Goal: Use online tool/utility: Use online tool/utility

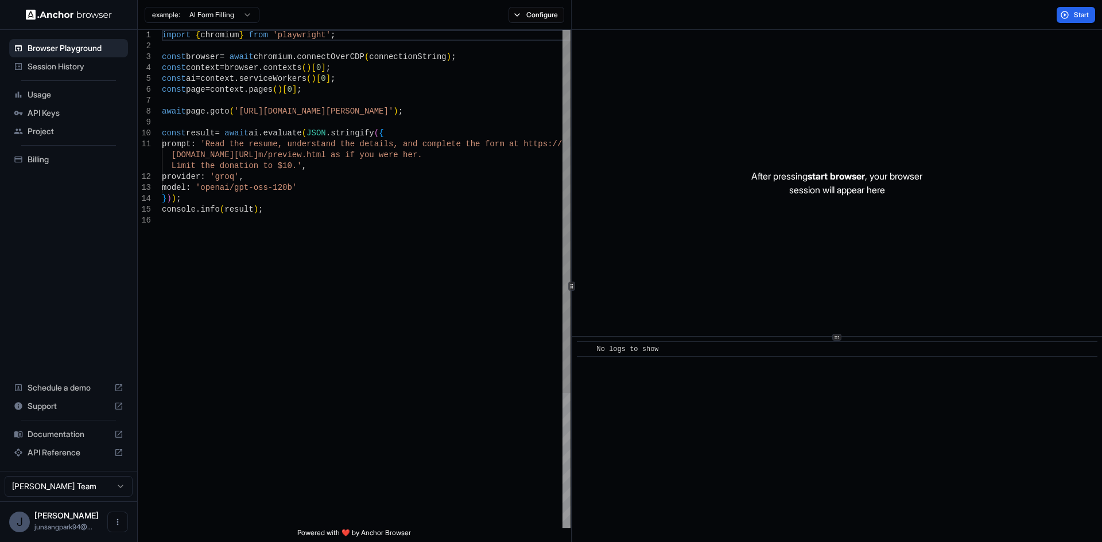
type textarea "**********"
click at [333, 351] on div "import { chromium } from 'playwright' ; const browser = await chromium . connec…" at bounding box center [366, 372] width 409 height 684
click at [422, 401] on div "import { chromium } from 'playwright' ; const browser = await chromium . connec…" at bounding box center [366, 372] width 409 height 684
click at [697, 413] on div "​ No logs to show" at bounding box center [837, 439] width 530 height 205
click at [685, 348] on div "No logs to show" at bounding box center [841, 349] width 488 height 11
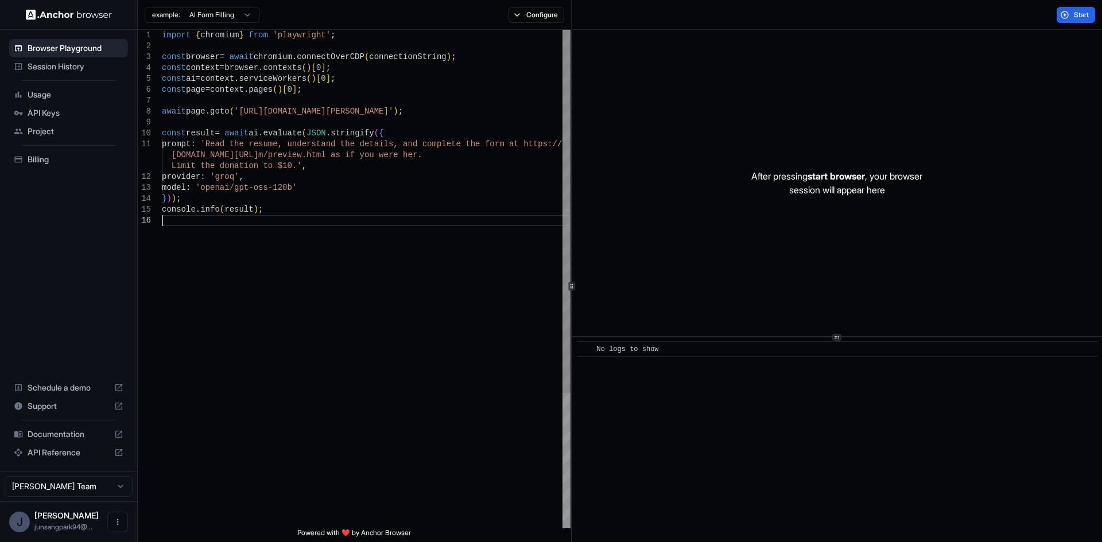
click at [375, 309] on div "import { chromium } from 'playwright' ; const browser = await chromium . connec…" at bounding box center [366, 372] width 409 height 684
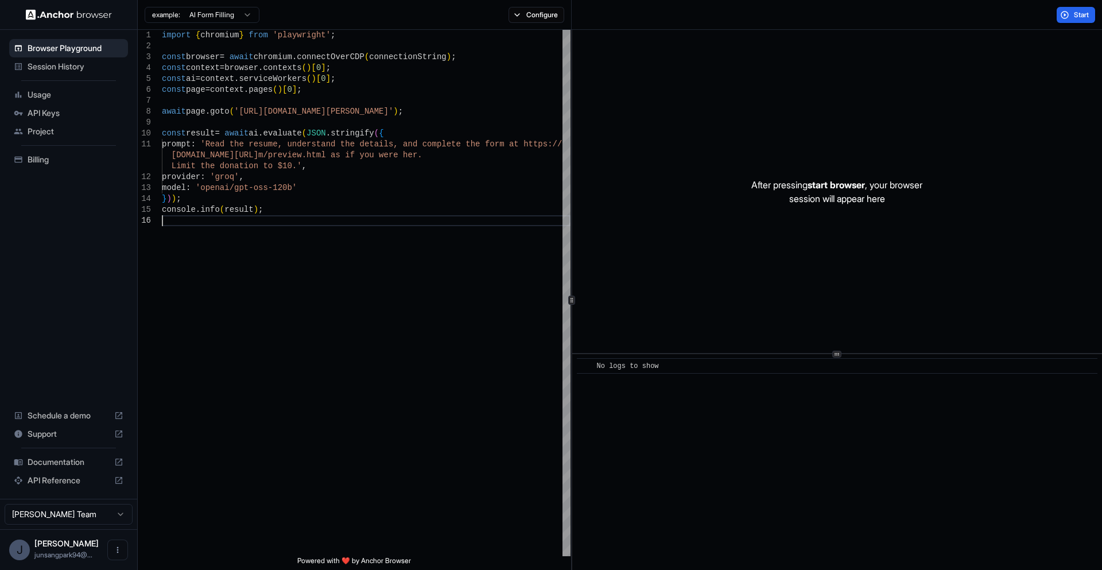
click at [871, 289] on div "After pressing start browser , your browser session will appear here" at bounding box center [837, 191] width 530 height 323
click at [475, 174] on div "import { chromium } from 'playwright' ; const browser = await chromium . connec…" at bounding box center [366, 385] width 409 height 711
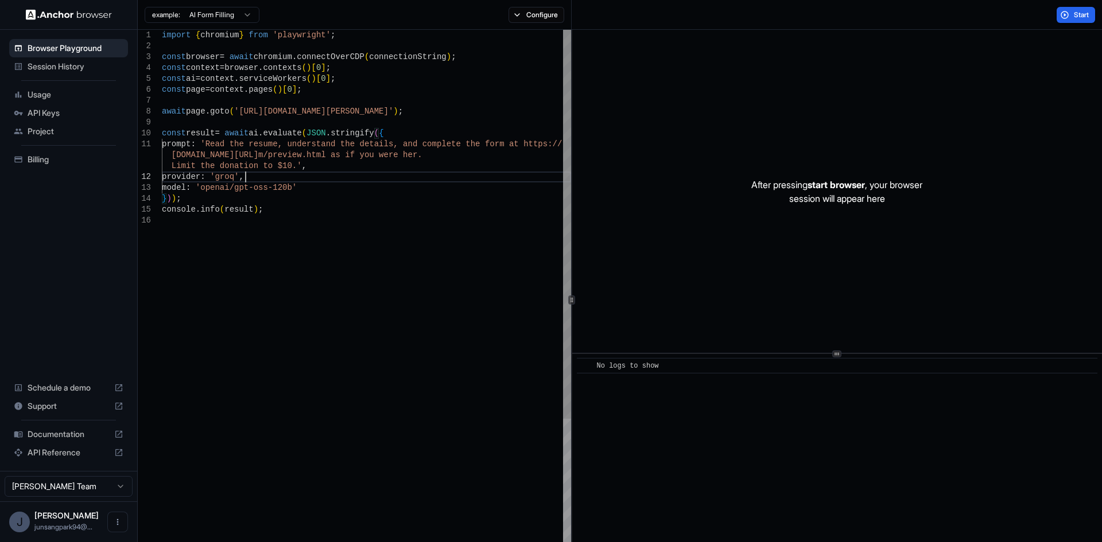
drag, startPoint x: 368, startPoint y: 266, endPoint x: 382, endPoint y: 262, distance: 14.3
click at [368, 267] on div "import { chromium } from 'playwright' ; const browser = await chromium . connec…" at bounding box center [366, 385] width 409 height 711
